Goal: Task Accomplishment & Management: Manage account settings

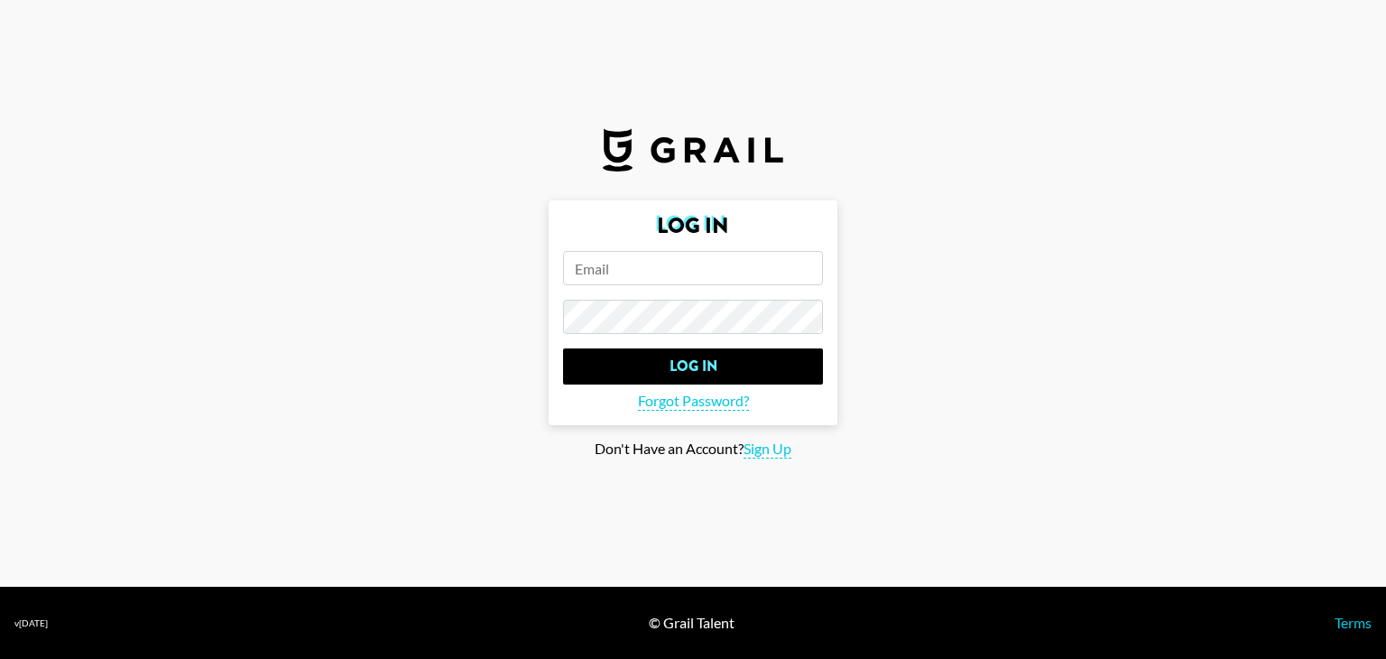
click at [688, 272] on input "email" at bounding box center [693, 268] width 260 height 34
